Goal: Transaction & Acquisition: Download file/media

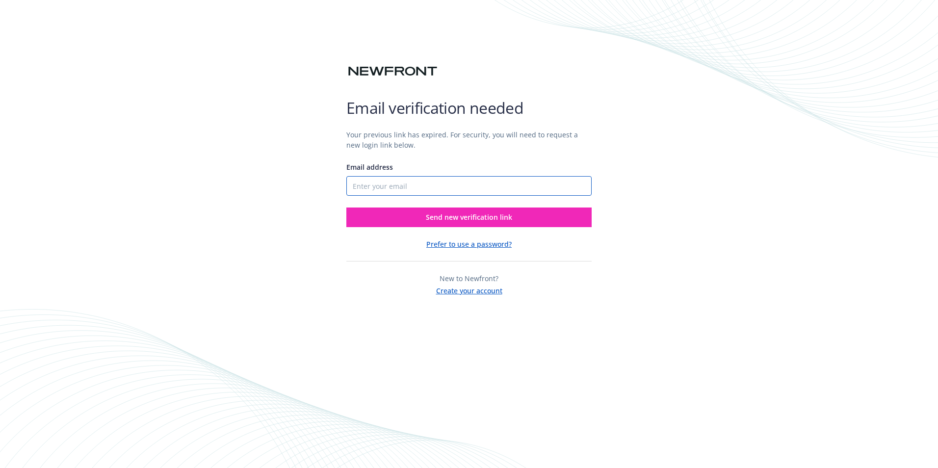
click at [376, 186] on input "Email address" at bounding box center [469, 186] width 245 height 20
type input "[EMAIL_ADDRESS][DOMAIN_NAME]"
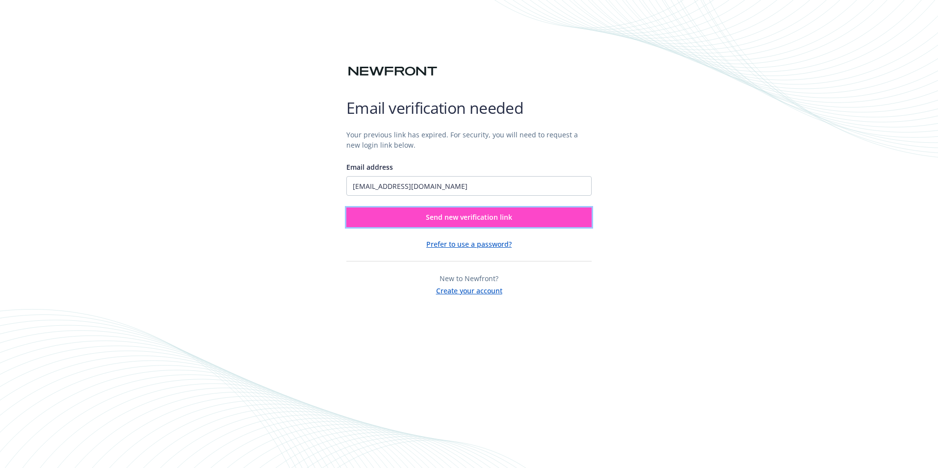
click at [471, 214] on span "Send new verification link" at bounding box center [469, 217] width 86 height 9
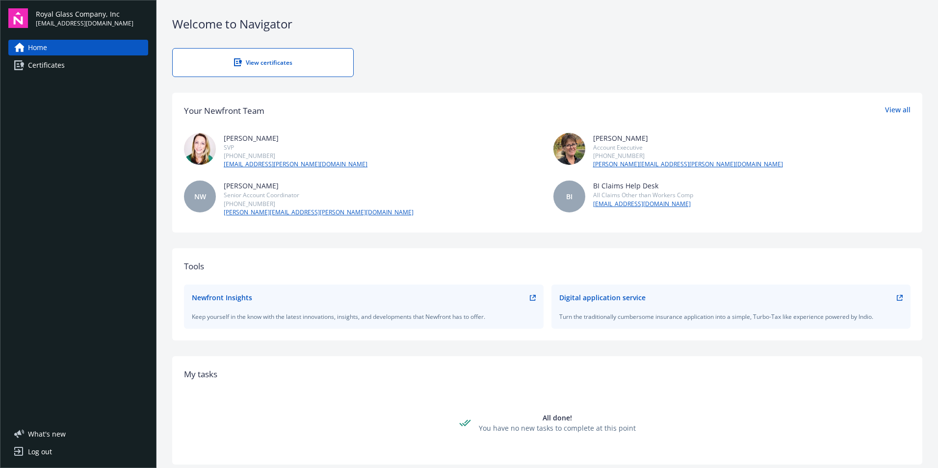
click at [53, 66] on span "Certificates" at bounding box center [46, 65] width 37 height 16
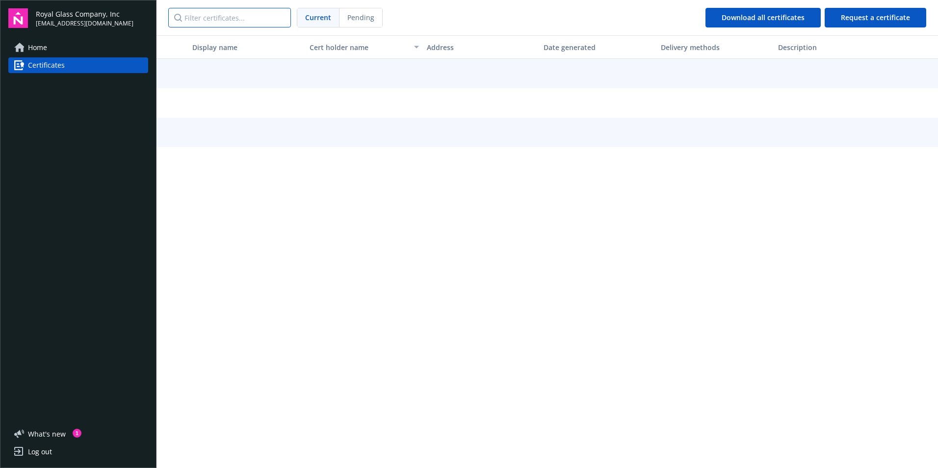
click at [220, 19] on input "Filter certificates..." at bounding box center [229, 18] width 123 height 20
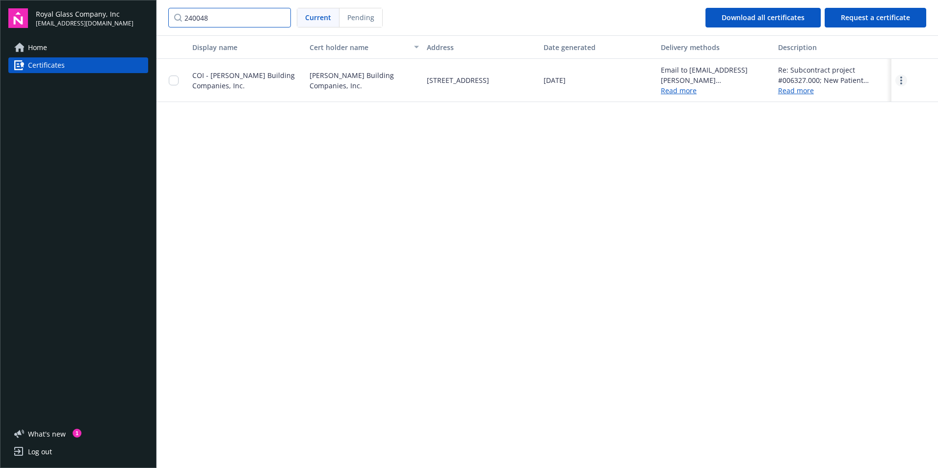
type input "240048"
click at [899, 83] on link "more" at bounding box center [902, 81] width 12 height 12
click at [889, 100] on link "Download" at bounding box center [874, 101] width 64 height 20
